Goal: Information Seeking & Learning: Learn about a topic

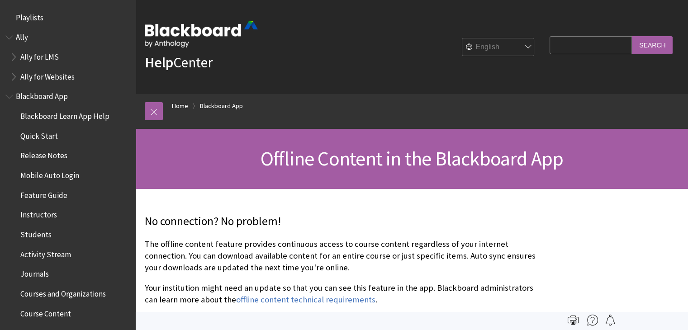
scroll to position [332, 0]
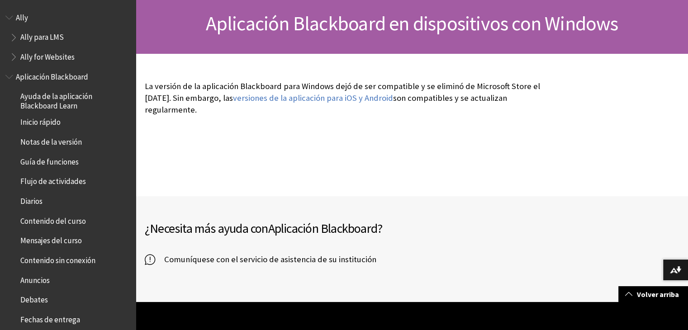
scroll to position [49, 0]
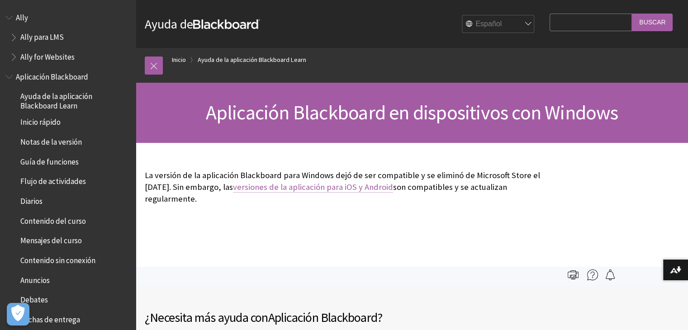
click at [393, 188] on link "versiones de la aplicación para iOS y Android" at bounding box center [313, 187] width 160 height 11
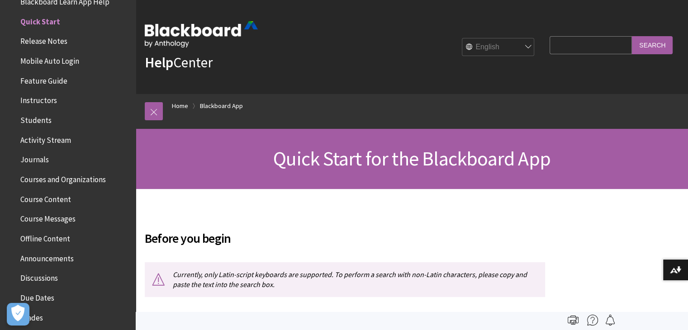
scroll to position [289, 0]
